Goal: Information Seeking & Learning: Check status

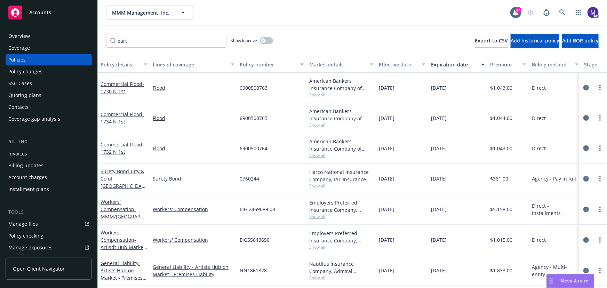
type input "earth"
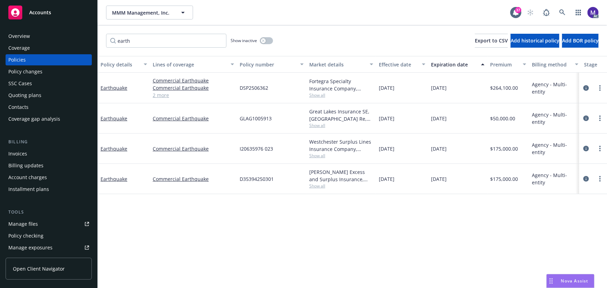
scroll to position [0, 162]
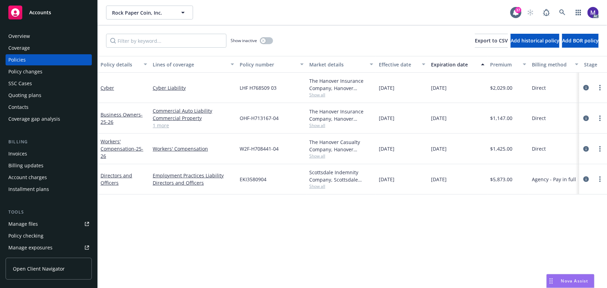
scroll to position [0, 162]
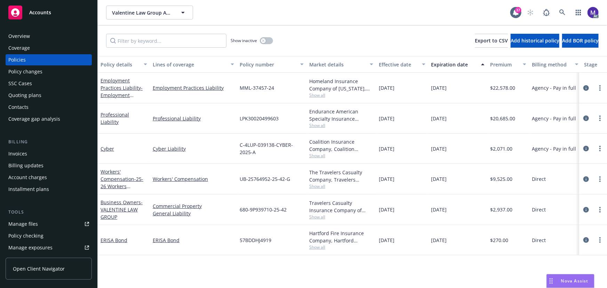
scroll to position [0, 162]
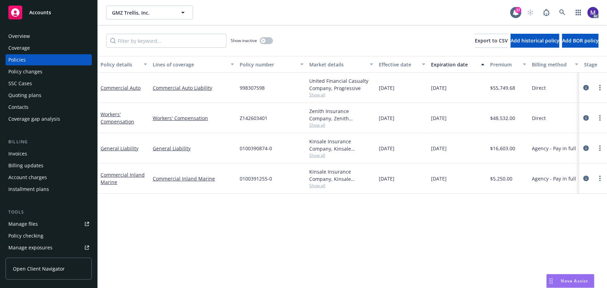
scroll to position [0, 162]
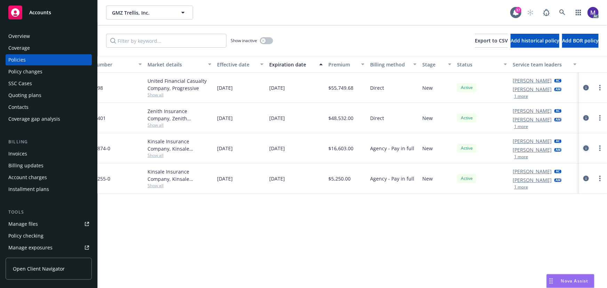
click at [587, 147] on icon "circleInformation" at bounding box center [586, 148] width 6 height 6
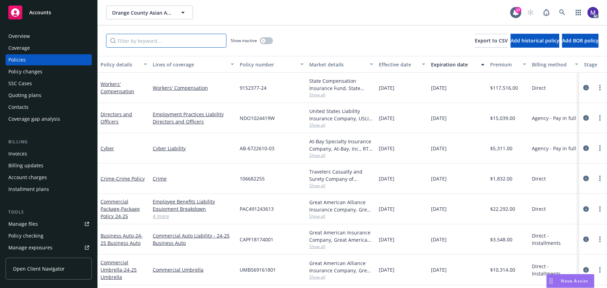
click at [130, 42] on input "Filter by keyword..." at bounding box center [166, 41] width 120 height 14
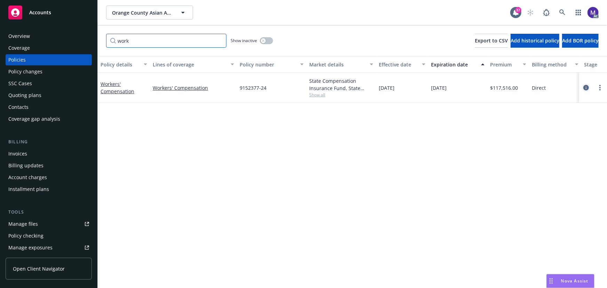
type input "work"
click at [587, 87] on icon "circleInformation" at bounding box center [586, 88] width 6 height 6
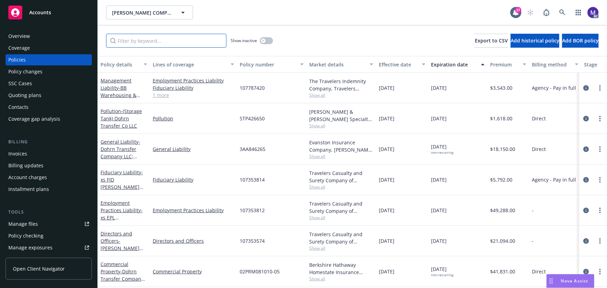
click at [169, 41] on input "Filter by keyword..." at bounding box center [166, 41] width 120 height 14
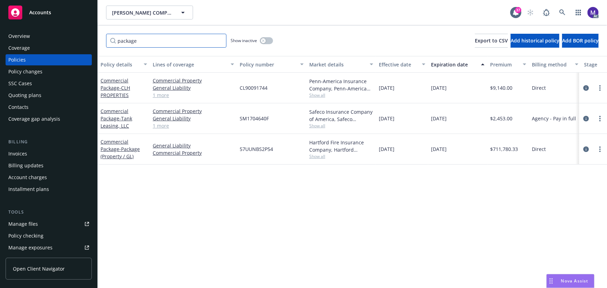
type input "package"
drag, startPoint x: 285, startPoint y: 283, endPoint x: 579, endPoint y: 292, distance: 294.5
click at [579, 287] on html "Accounts Overview Coverage Policies Policy changes SSC Cases Quoting plans Cont…" at bounding box center [303, 144] width 607 height 288
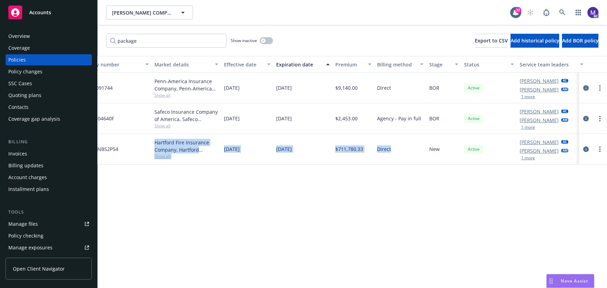
scroll to position [0, 162]
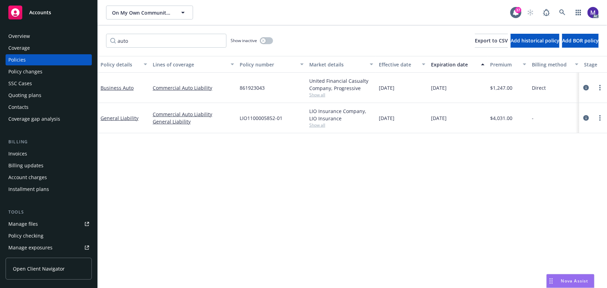
scroll to position [0, 162]
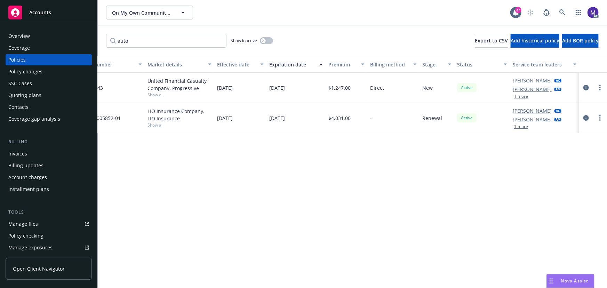
type input "auto"
drag, startPoint x: 588, startPoint y: 120, endPoint x: 507, endPoint y: 102, distance: 83.1
click at [588, 120] on icon "circleInformation" at bounding box center [586, 118] width 6 height 6
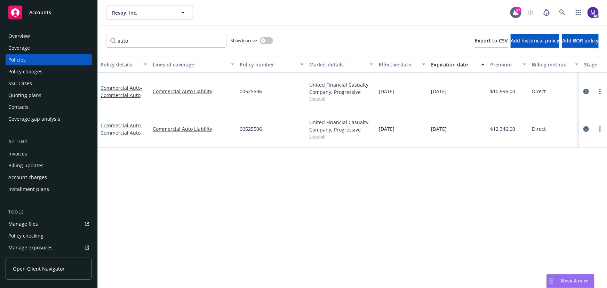
scroll to position [0, 162]
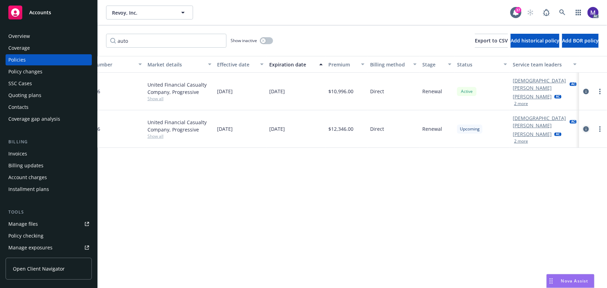
type input "auto"
click at [587, 126] on icon "circleInformation" at bounding box center [586, 129] width 6 height 6
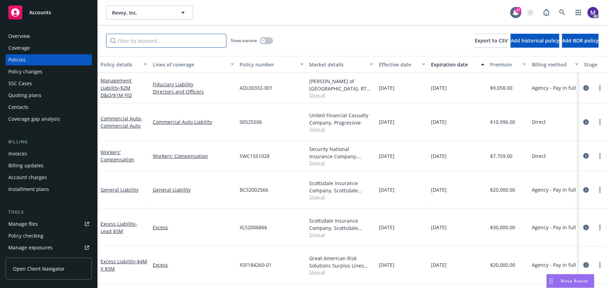
click at [133, 43] on input "Filter by keyword..." at bounding box center [166, 41] width 120 height 14
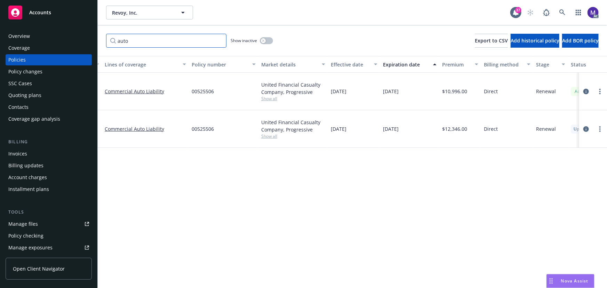
scroll to position [0, 54]
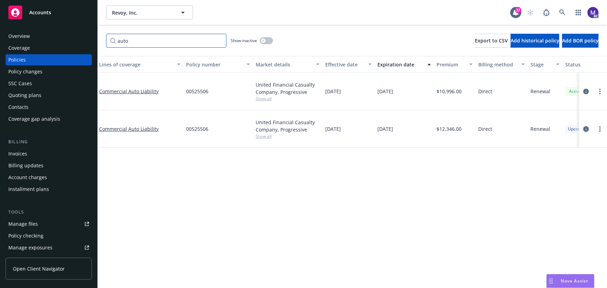
type input "auto"
click at [587, 126] on icon "circleInformation" at bounding box center [586, 129] width 6 height 6
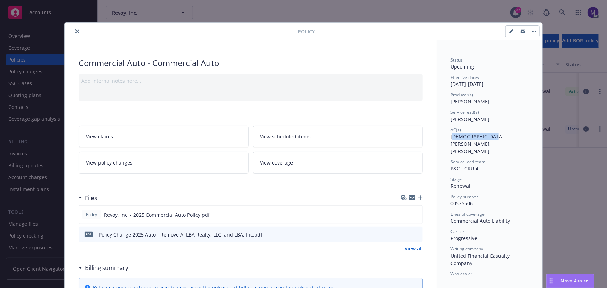
drag, startPoint x: 451, startPoint y: 137, endPoint x: 484, endPoint y: 137, distance: 33.0
click at [484, 137] on span "[DEMOGRAPHIC_DATA][PERSON_NAME], [PERSON_NAME]" at bounding box center [476, 143] width 53 height 21
drag, startPoint x: 492, startPoint y: 137, endPoint x: 526, endPoint y: 138, distance: 33.7
drag, startPoint x: 486, startPoint y: 120, endPoint x: 443, endPoint y: 120, distance: 42.4
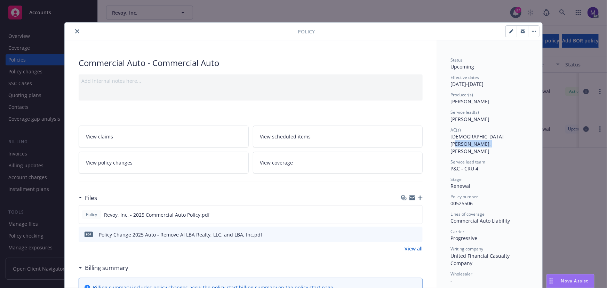
click at [76, 32] on icon "close" at bounding box center [77, 31] width 4 height 4
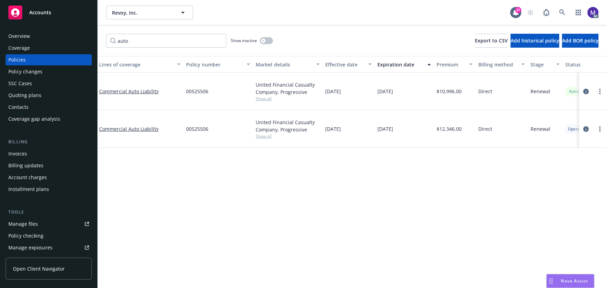
click at [39, 71] on div "Policy changes" at bounding box center [25, 71] width 34 height 11
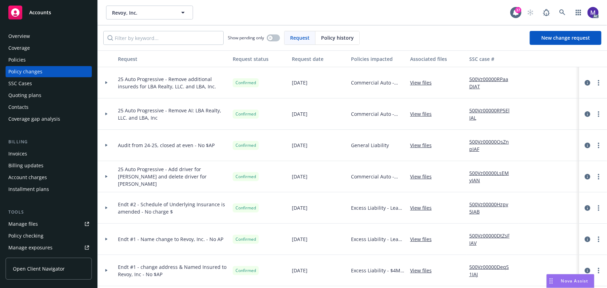
click at [479, 78] on link "500Vz00000RPaaDIAT" at bounding box center [492, 82] width 47 height 15
